Goal: Check status: Check status

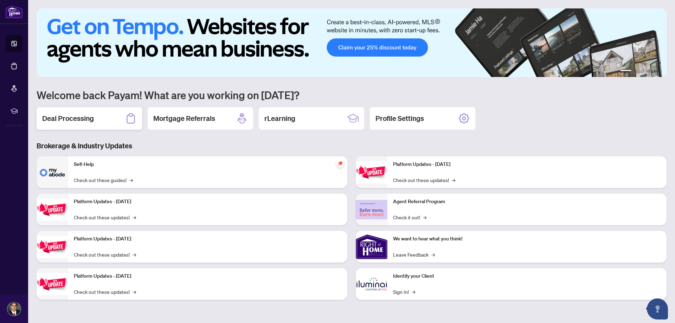
click at [112, 113] on div "Deal Processing" at bounding box center [89, 118] width 105 height 22
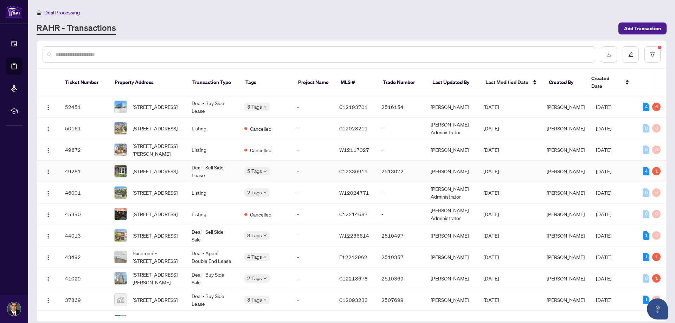
click at [209, 165] on td "Deal - Sell Side Lease" at bounding box center [212, 171] width 53 height 21
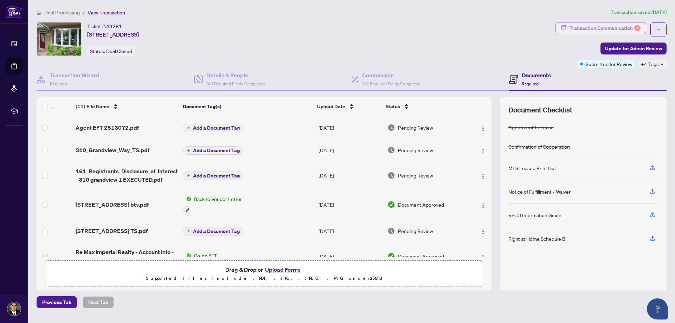
click at [577, 28] on div "Transaction Communication 1" at bounding box center [604, 27] width 71 height 11
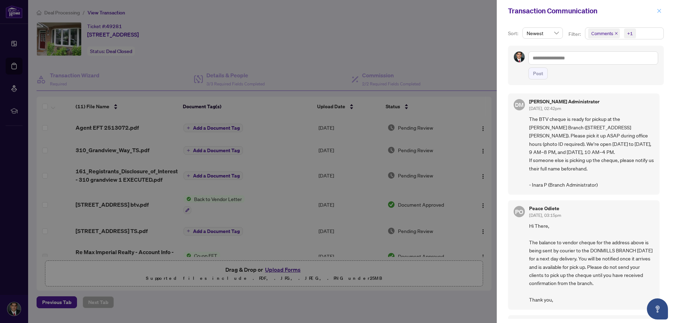
click at [656, 11] on icon "close" at bounding box center [658, 10] width 5 height 5
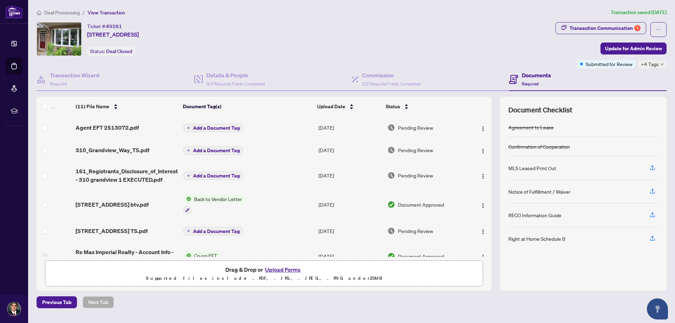
click at [424, 130] on span "Pending Review" at bounding box center [415, 128] width 35 height 8
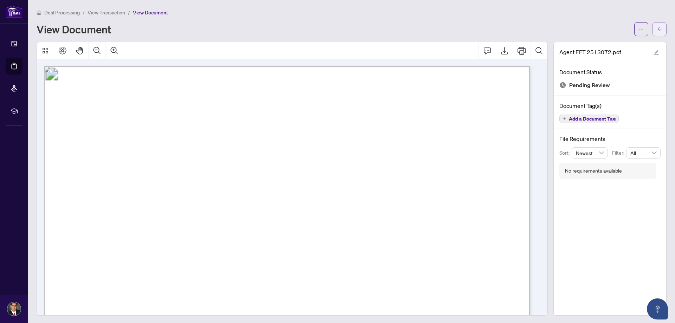
click at [657, 24] on span "button" at bounding box center [659, 29] width 5 height 11
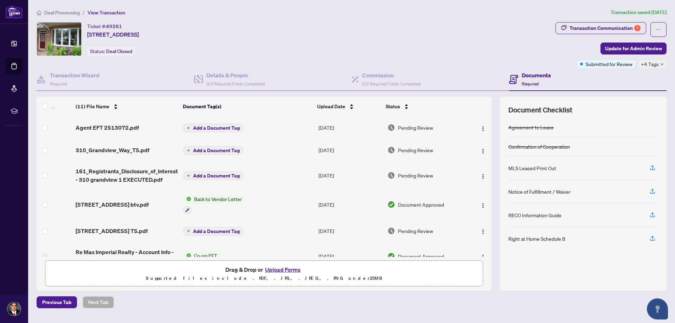
click at [103, 13] on span "View Transaction" at bounding box center [106, 12] width 38 height 6
click at [110, 13] on span "View Transaction" at bounding box center [106, 12] width 38 height 6
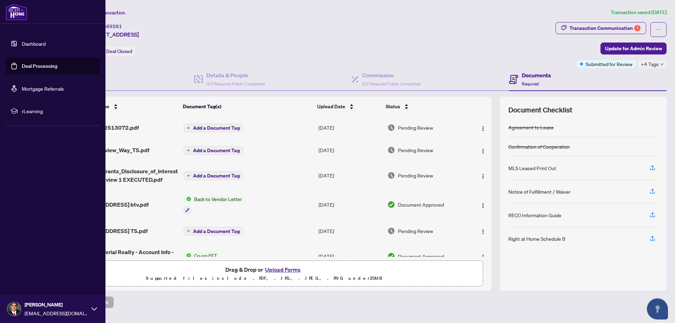
click at [22, 42] on link "Dashboard" at bounding box center [34, 43] width 24 height 6
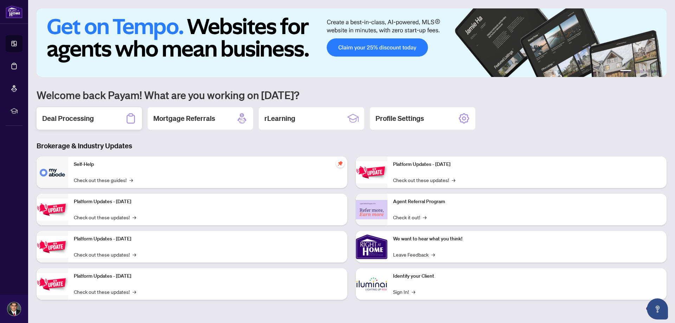
click at [99, 117] on div "Deal Processing" at bounding box center [89, 118] width 105 height 22
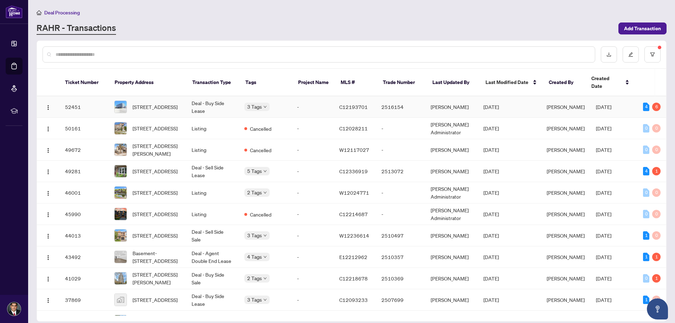
click at [188, 102] on td "Deal - Buy Side Lease" at bounding box center [212, 106] width 53 height 21
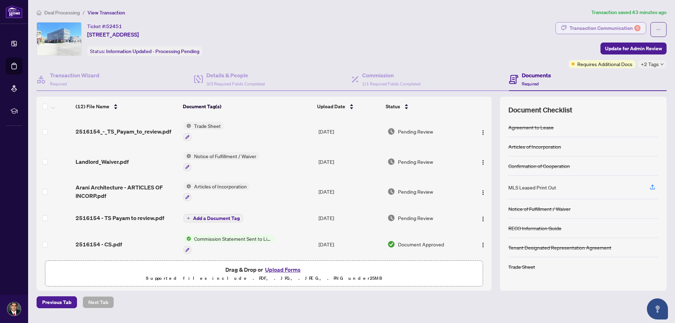
click at [607, 25] on div "Transaction Communication 6" at bounding box center [604, 27] width 71 height 11
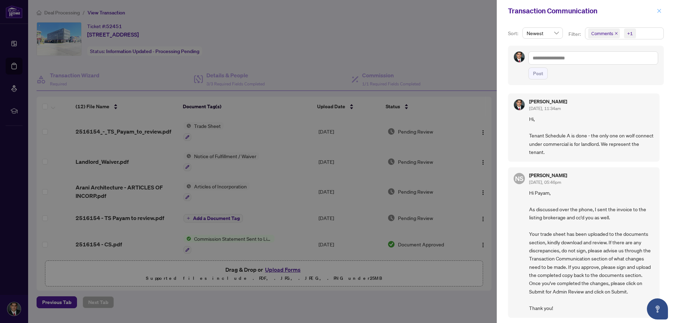
click at [661, 11] on icon "close" at bounding box center [658, 10] width 5 height 5
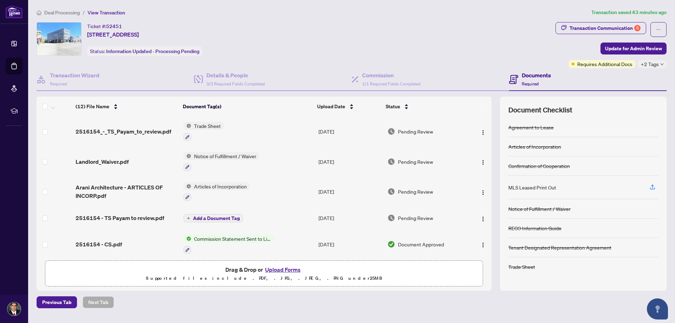
click at [417, 132] on span "Pending Review" at bounding box center [415, 132] width 35 height 8
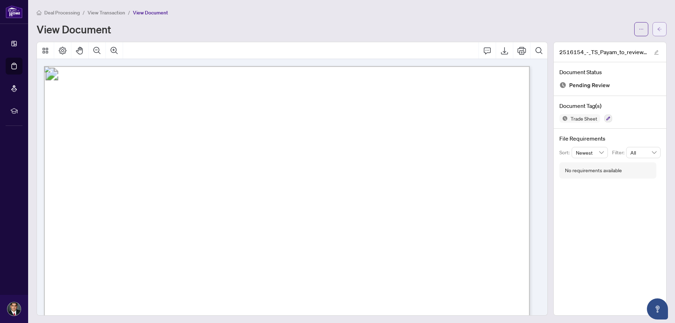
click at [658, 32] on button "button" at bounding box center [659, 29] width 14 height 14
